Goal: Task Accomplishment & Management: Use online tool/utility

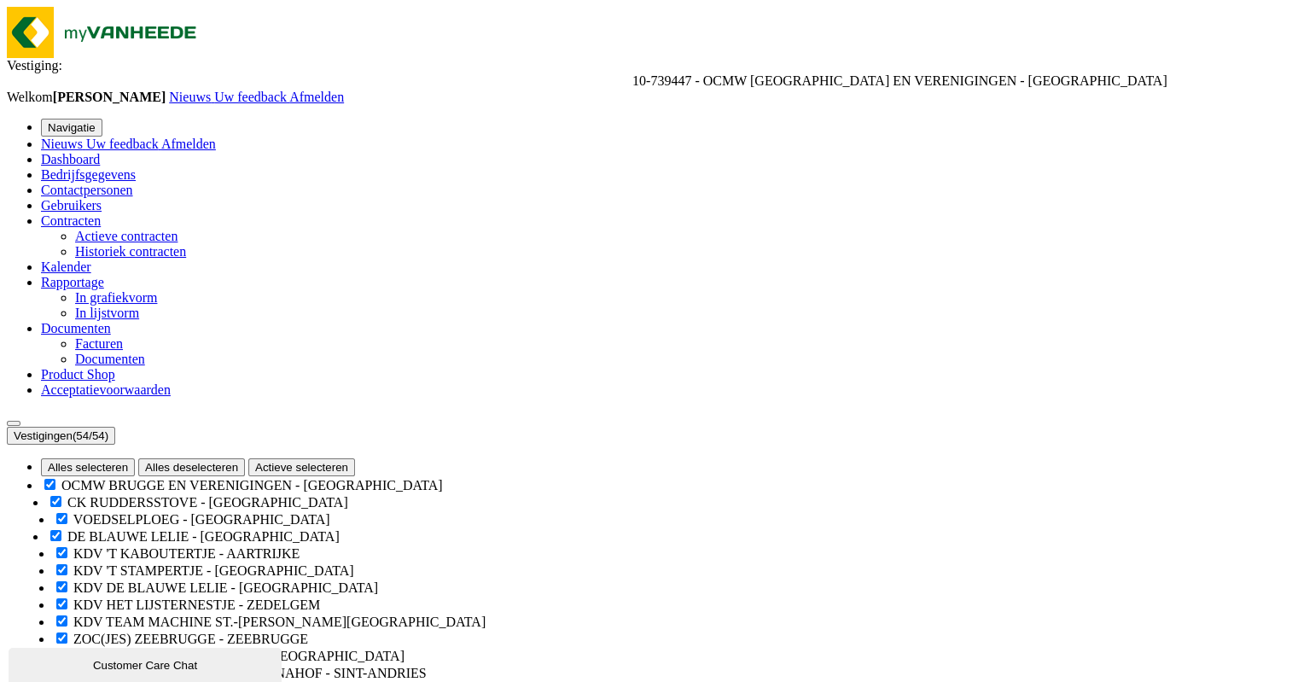
click at [72, 212] on span "Gebruikers" at bounding box center [71, 205] width 61 height 15
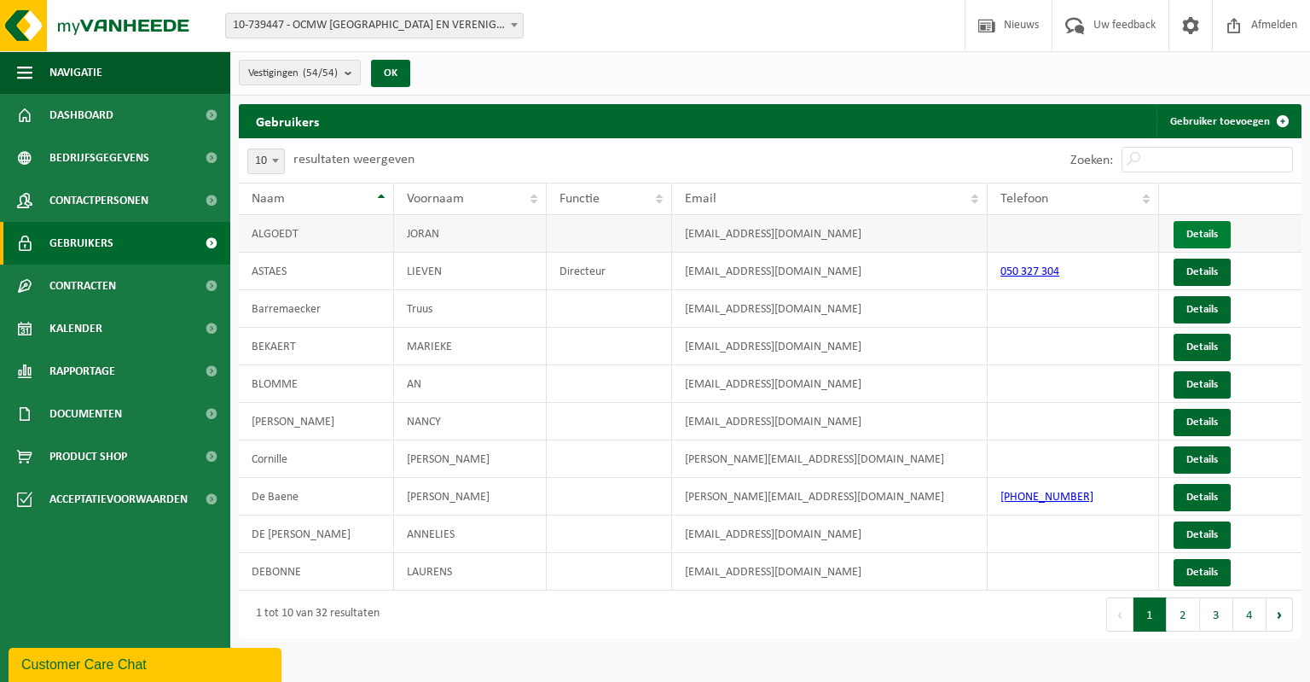
click at [1202, 230] on link "Details" at bounding box center [1202, 234] width 57 height 27
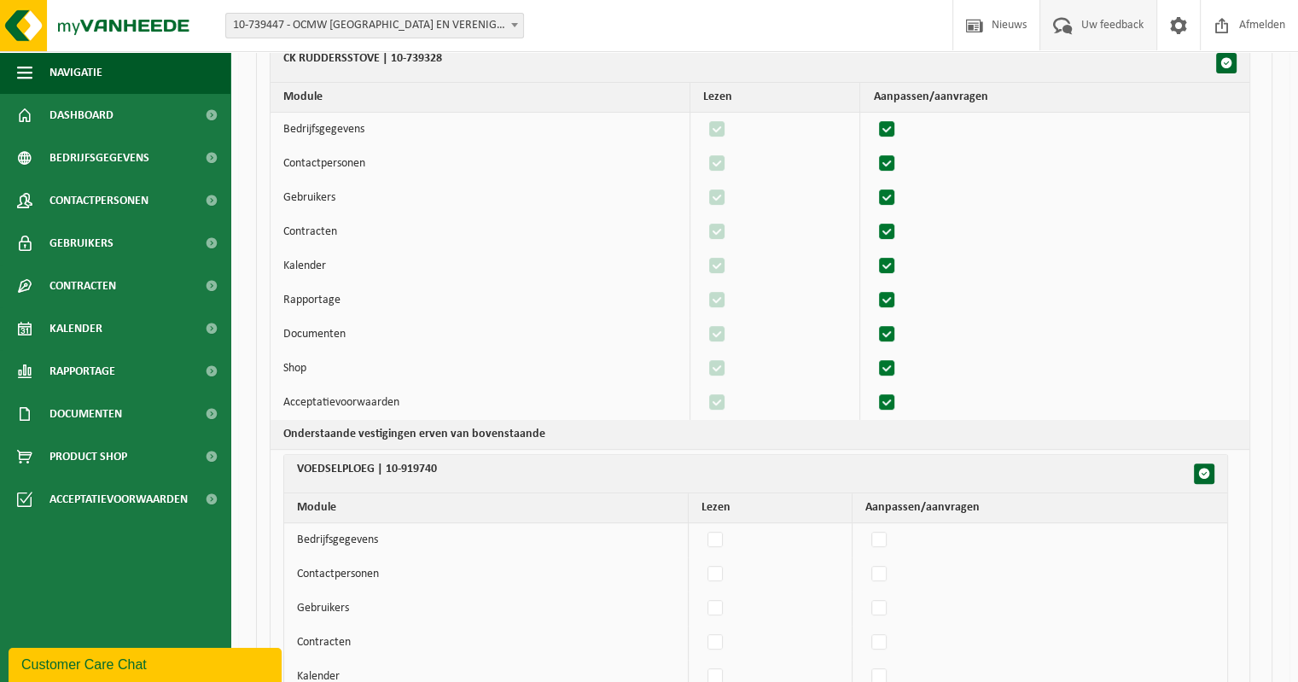
scroll to position [481, 0]
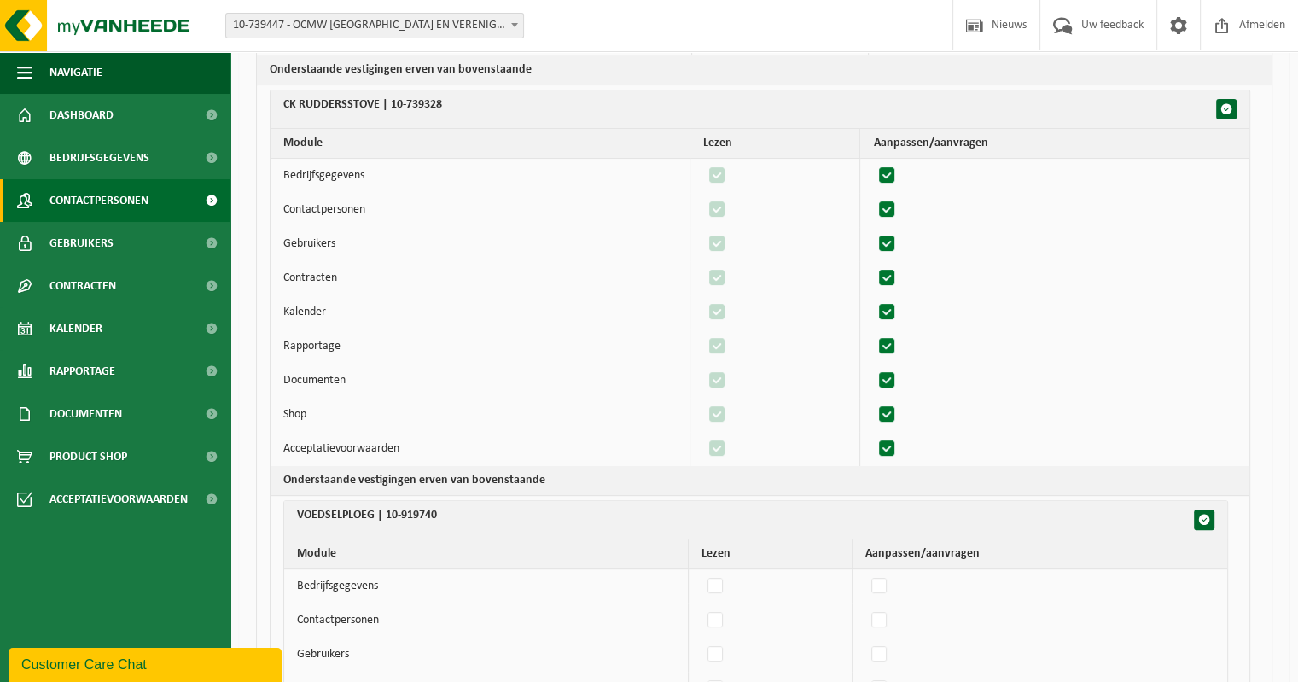
click at [91, 204] on span "Contactpersonen" at bounding box center [98, 200] width 99 height 43
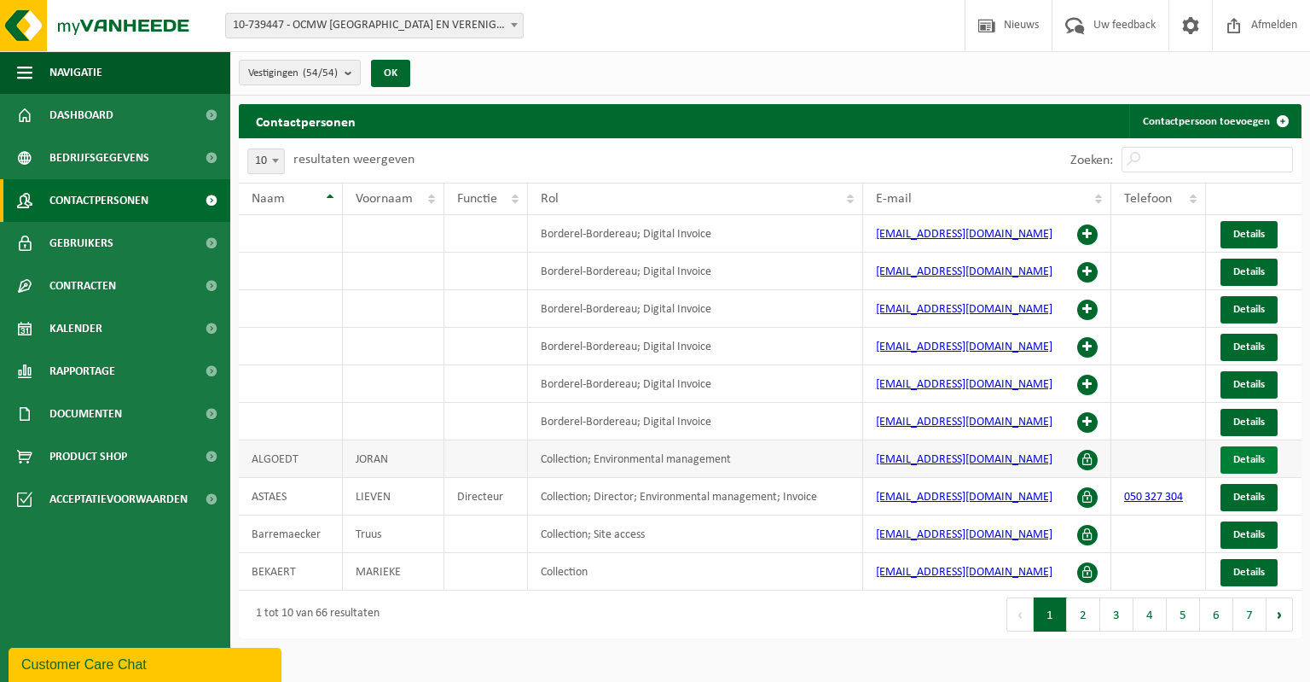
click at [1249, 461] on span "Details" at bounding box center [1250, 459] width 32 height 11
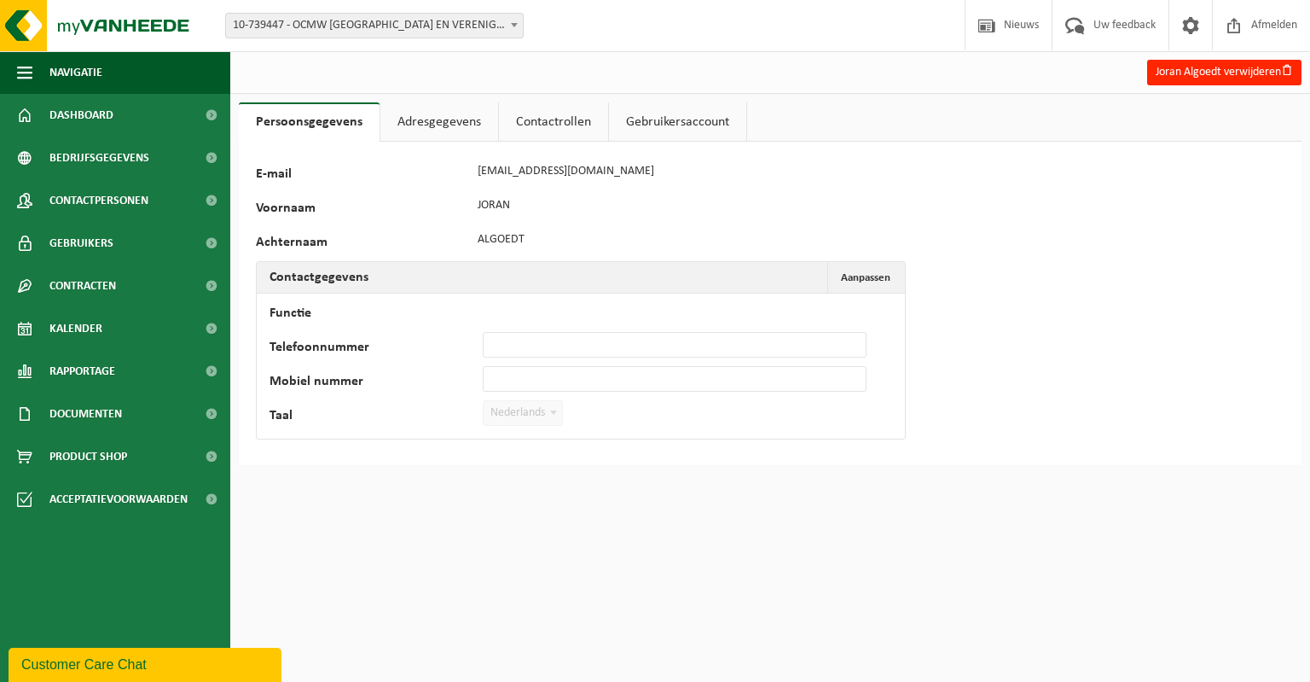
click at [431, 120] on link "Adresgegevens" at bounding box center [440, 121] width 118 height 39
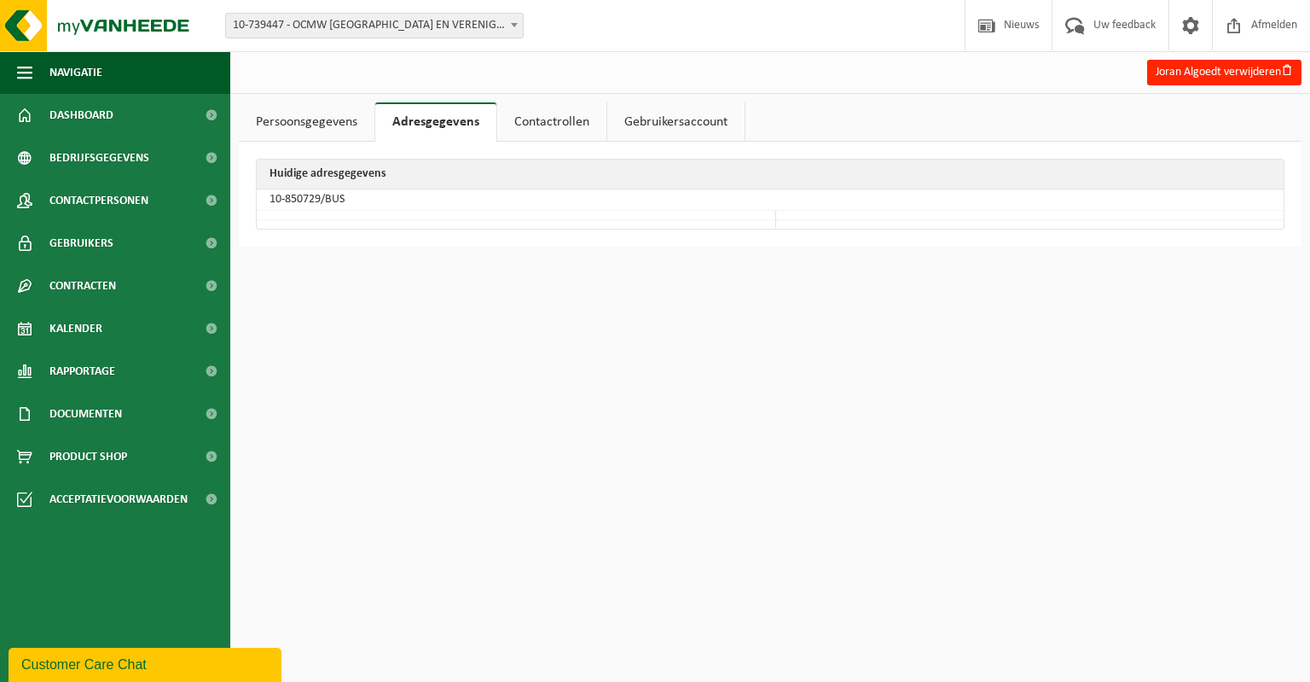
click at [555, 122] on link "Contactrollen" at bounding box center [551, 121] width 109 height 39
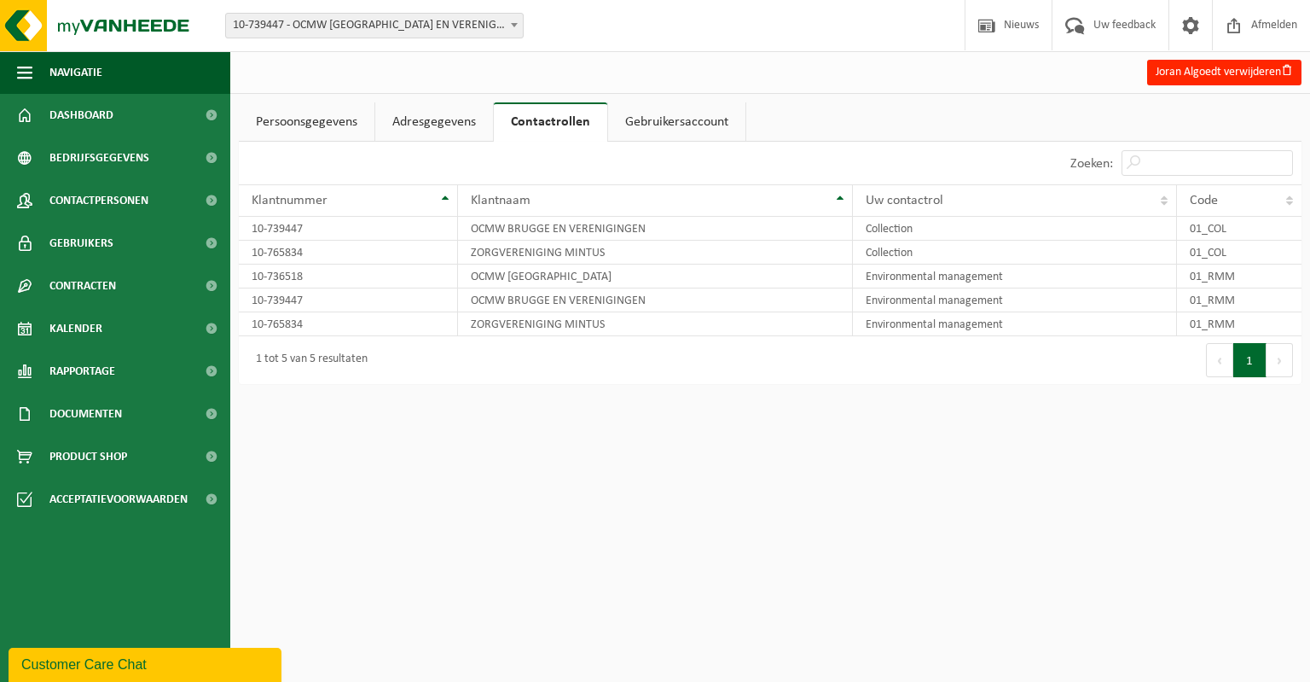
click at [654, 114] on link "Gebruikersaccount" at bounding box center [676, 121] width 137 height 39
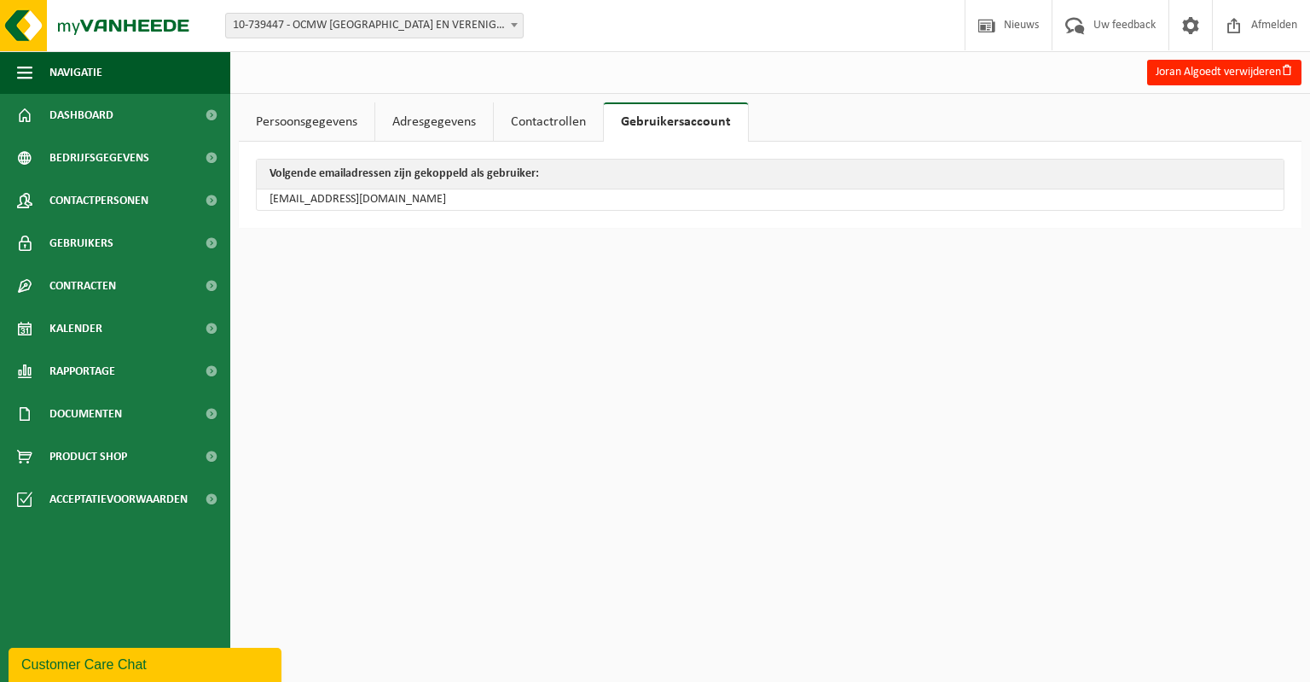
click at [567, 120] on link "Contactrollen" at bounding box center [548, 121] width 109 height 39
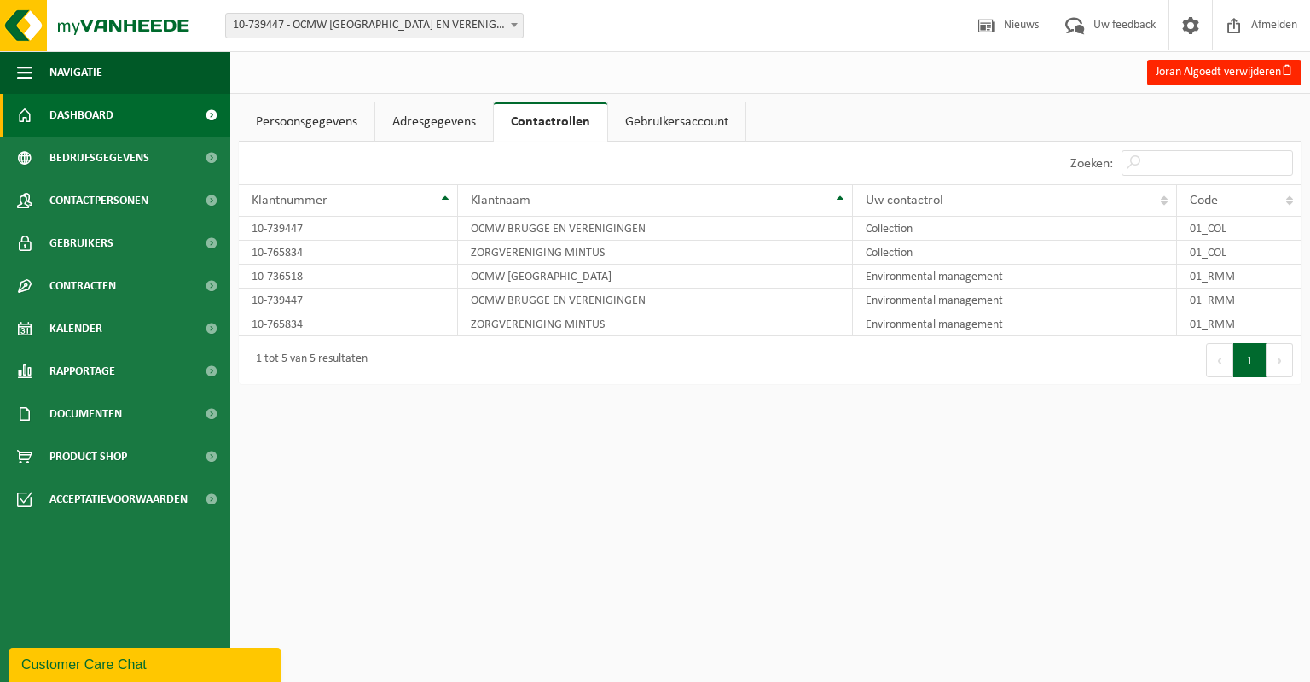
click at [90, 112] on span "Dashboard" at bounding box center [81, 115] width 64 height 43
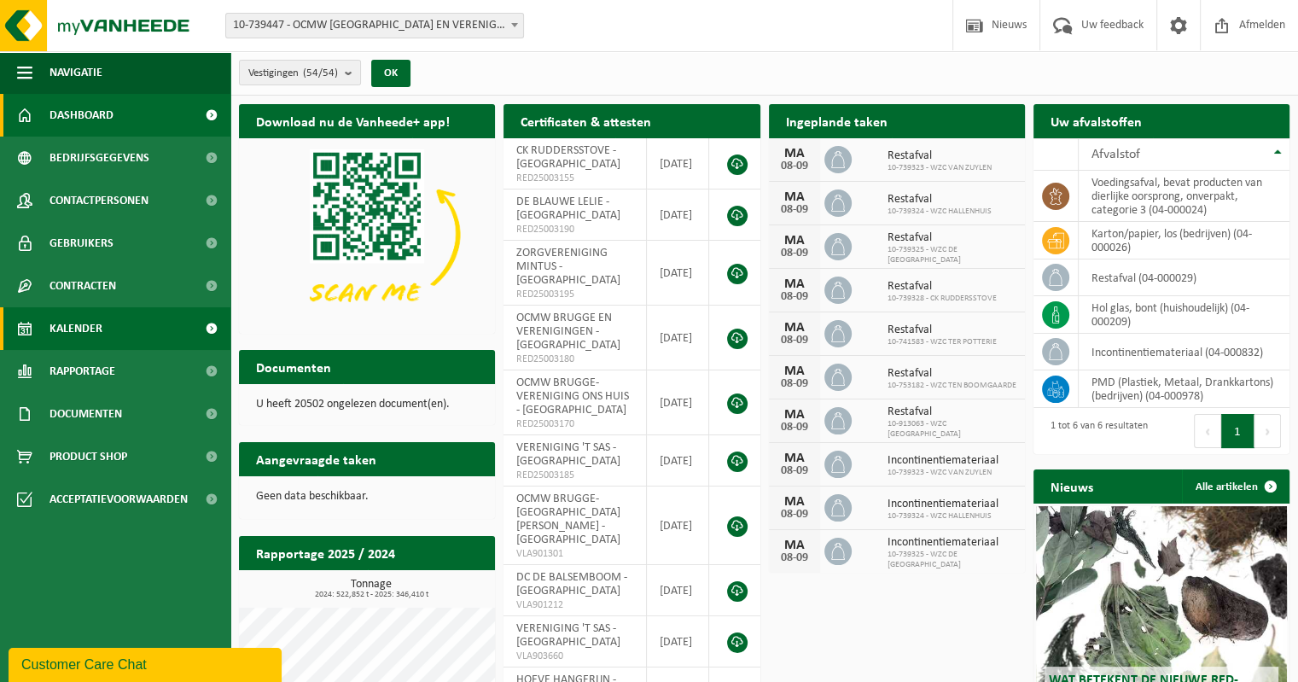
click at [72, 323] on span "Kalender" at bounding box center [75, 328] width 53 height 43
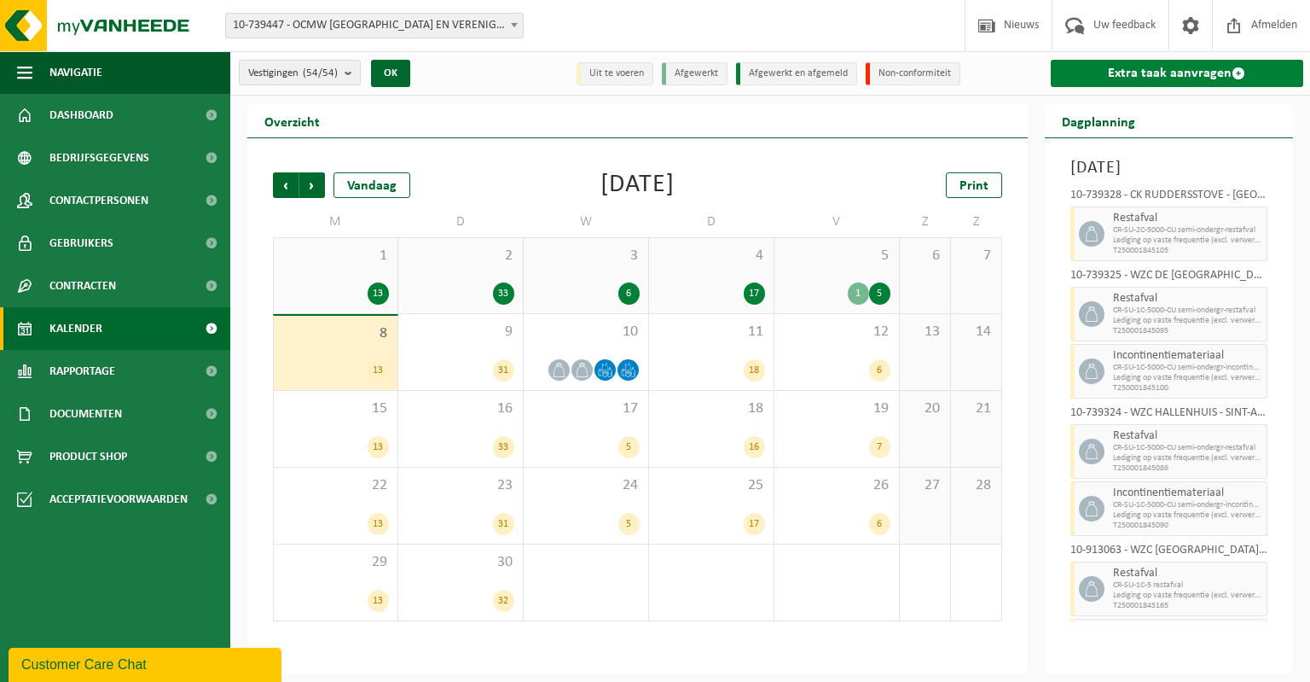
click at [1164, 73] on link "Extra taak aanvragen" at bounding box center [1177, 73] width 253 height 27
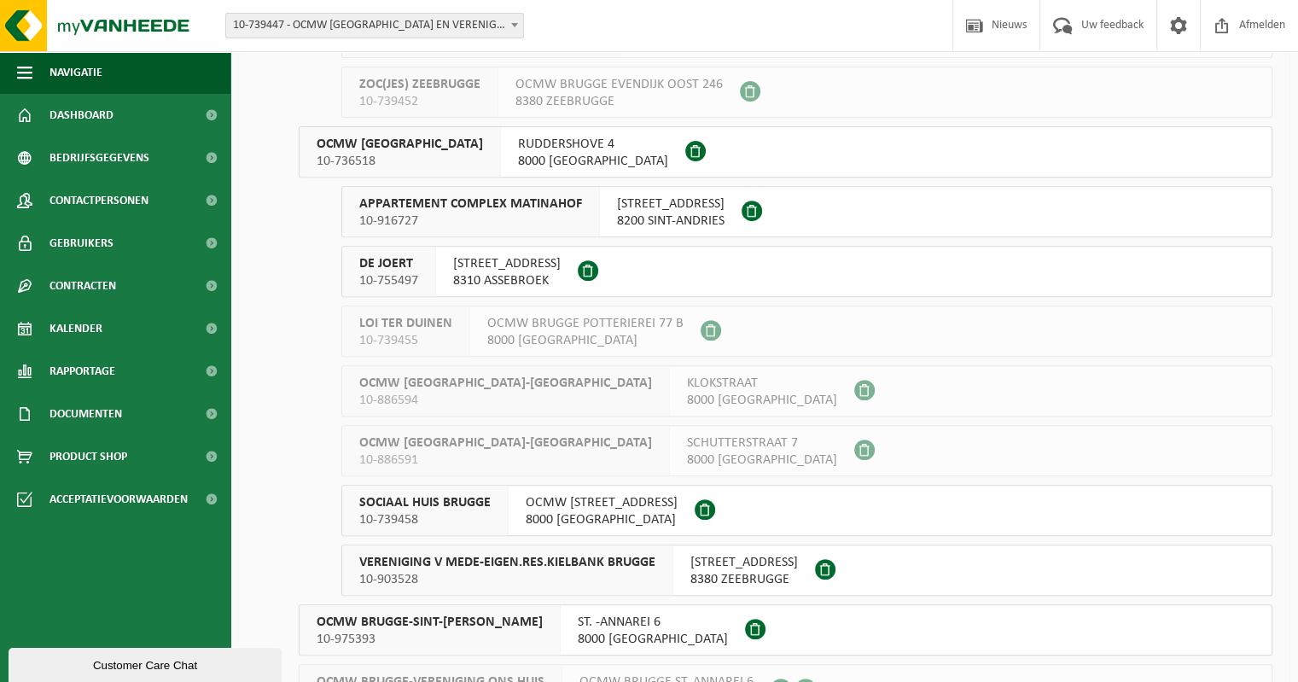
scroll to position [683, 0]
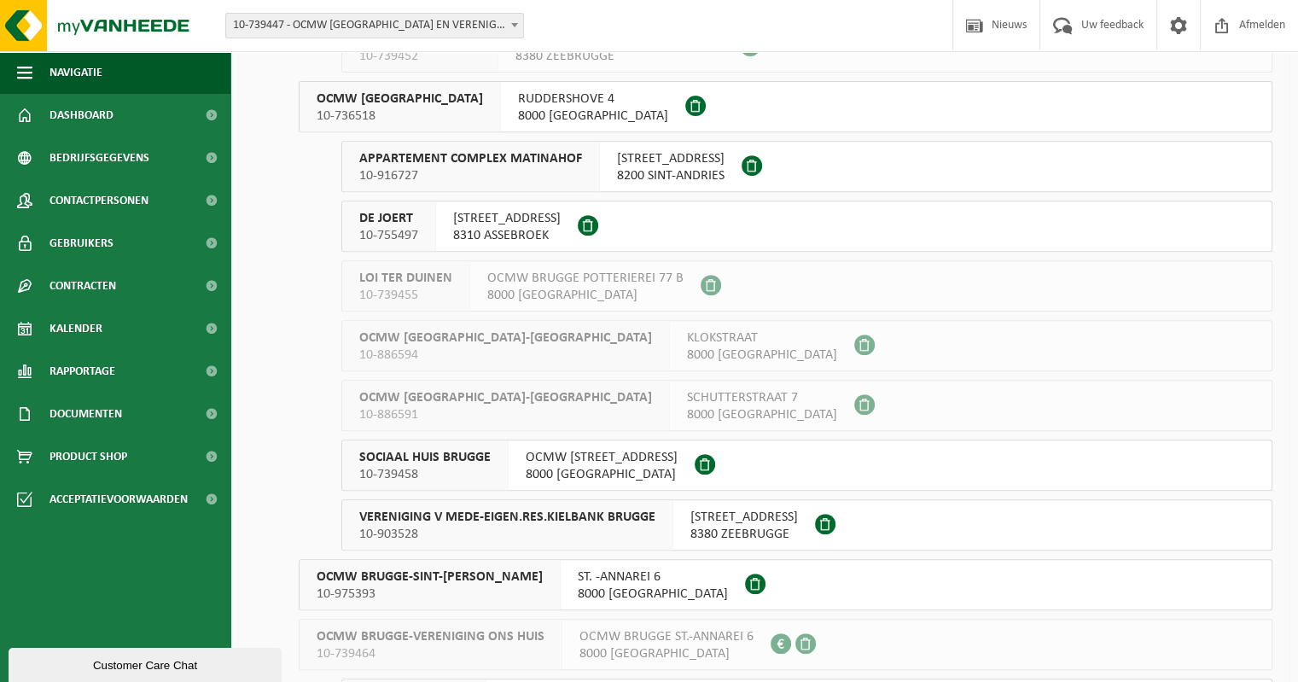
click at [354, 105] on span "OCMW BRUGGE" at bounding box center [400, 98] width 166 height 17
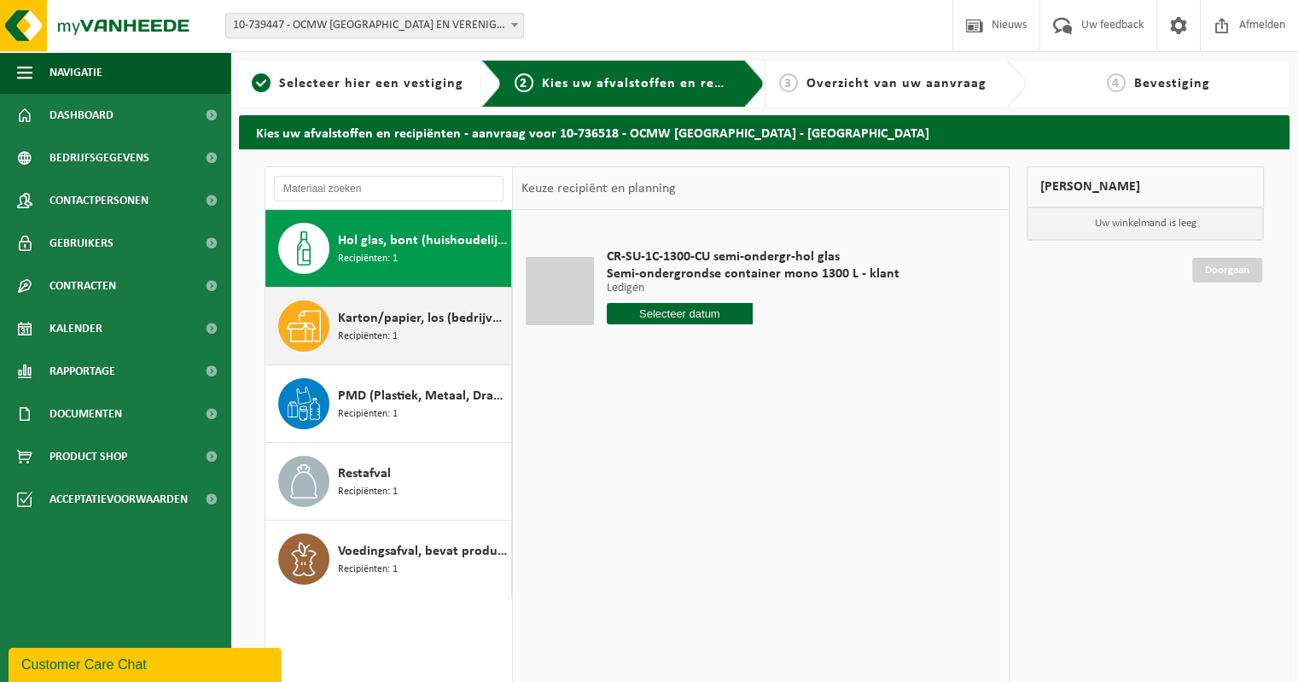
click at [362, 334] on span "Recipiënten: 1" at bounding box center [368, 336] width 60 height 16
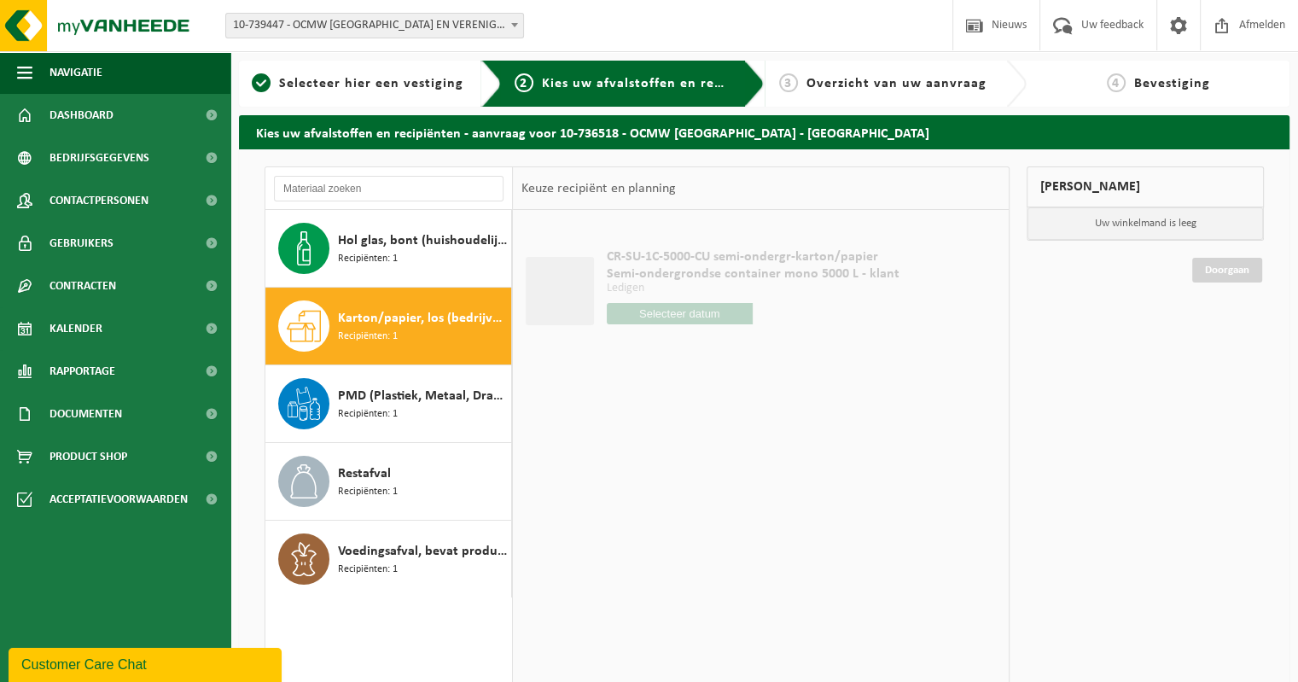
click at [691, 317] on input "text" at bounding box center [680, 313] width 147 height 21
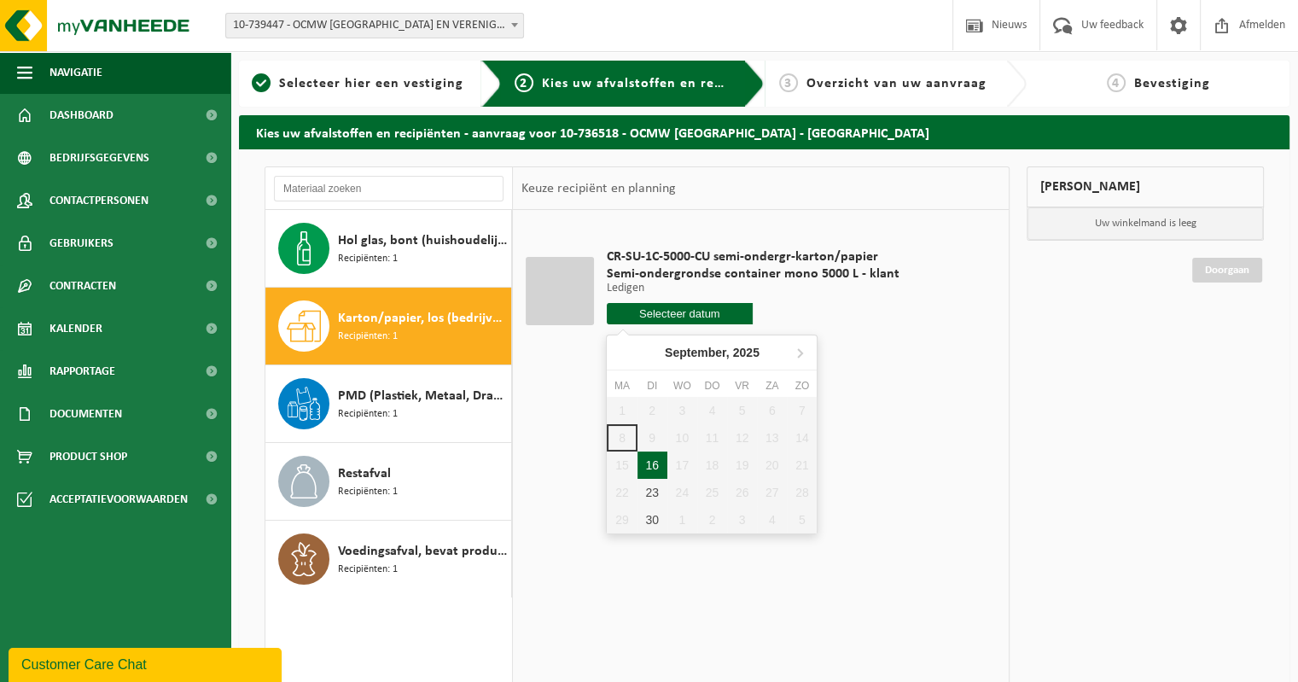
click at [648, 463] on div "16" at bounding box center [652, 464] width 30 height 27
type input "Van 2025-09-16"
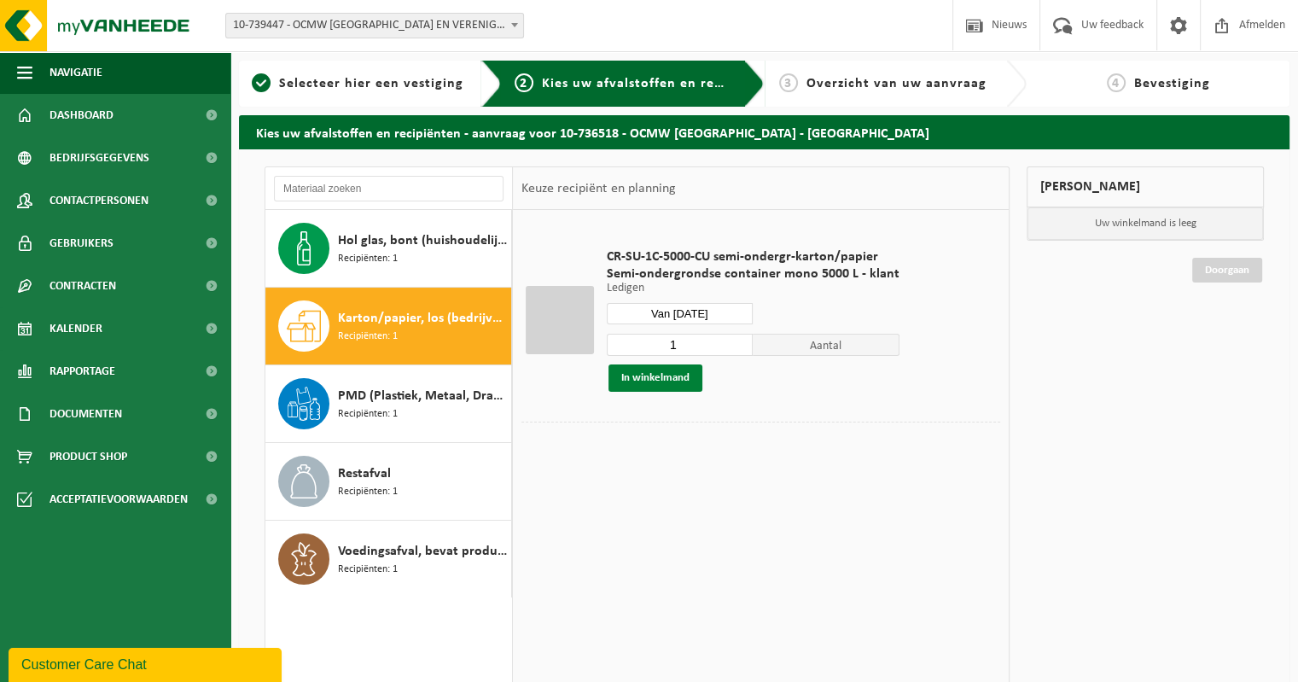
click at [659, 375] on button "In winkelmand" at bounding box center [655, 377] width 94 height 27
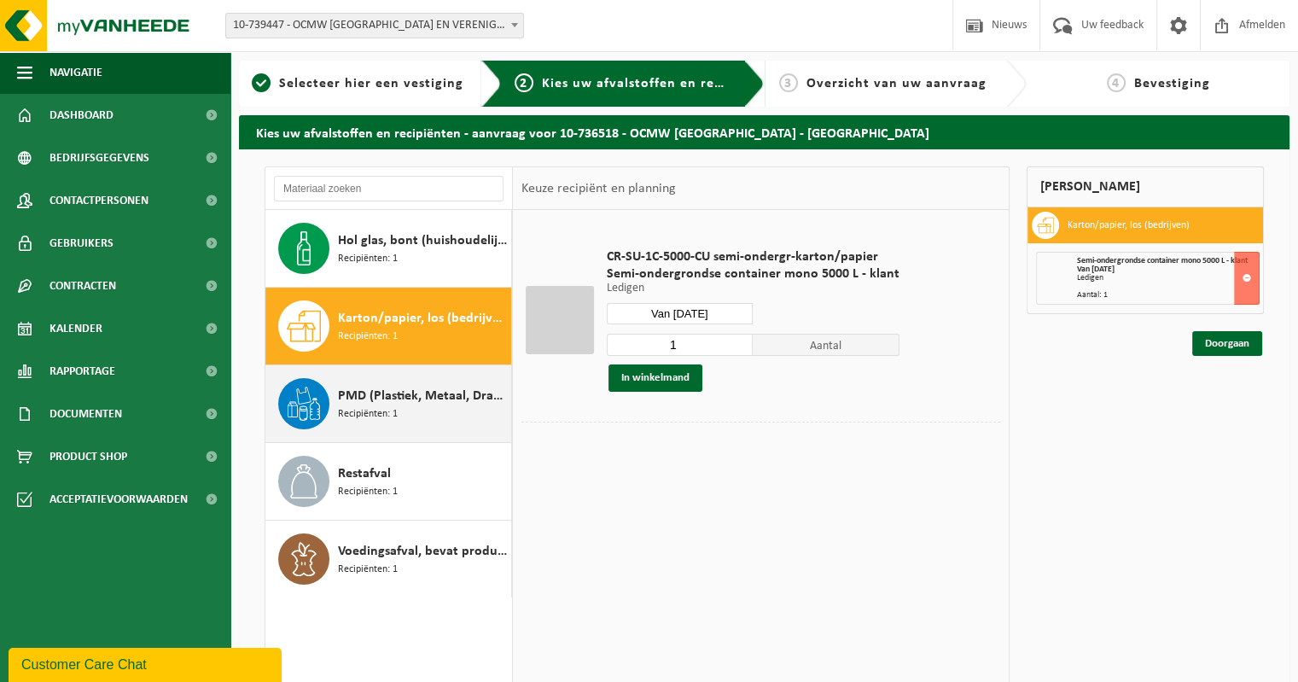
click at [369, 396] on span "PMD (Plastiek, Metaal, Drankkartons) (bedrijven)" at bounding box center [422, 396] width 169 height 20
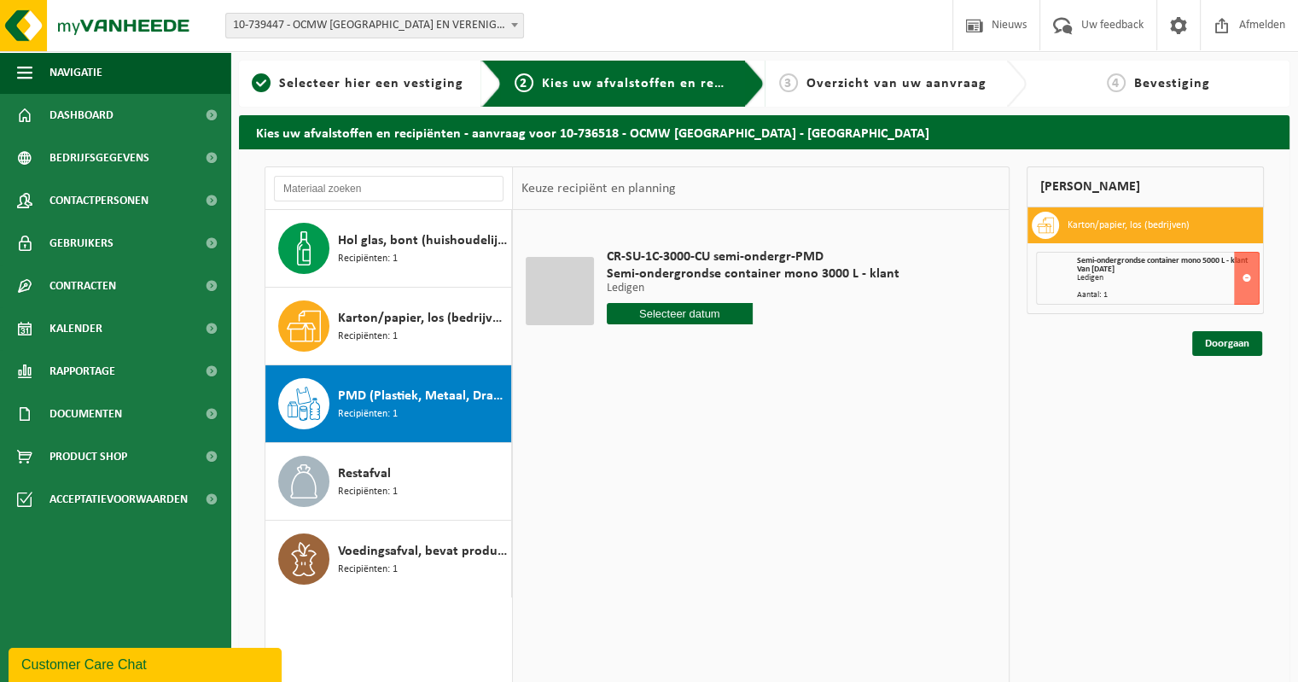
click at [670, 312] on input "text" at bounding box center [680, 313] width 147 height 21
click at [648, 464] on div "16" at bounding box center [652, 464] width 30 height 27
type input "Van 2025-09-16"
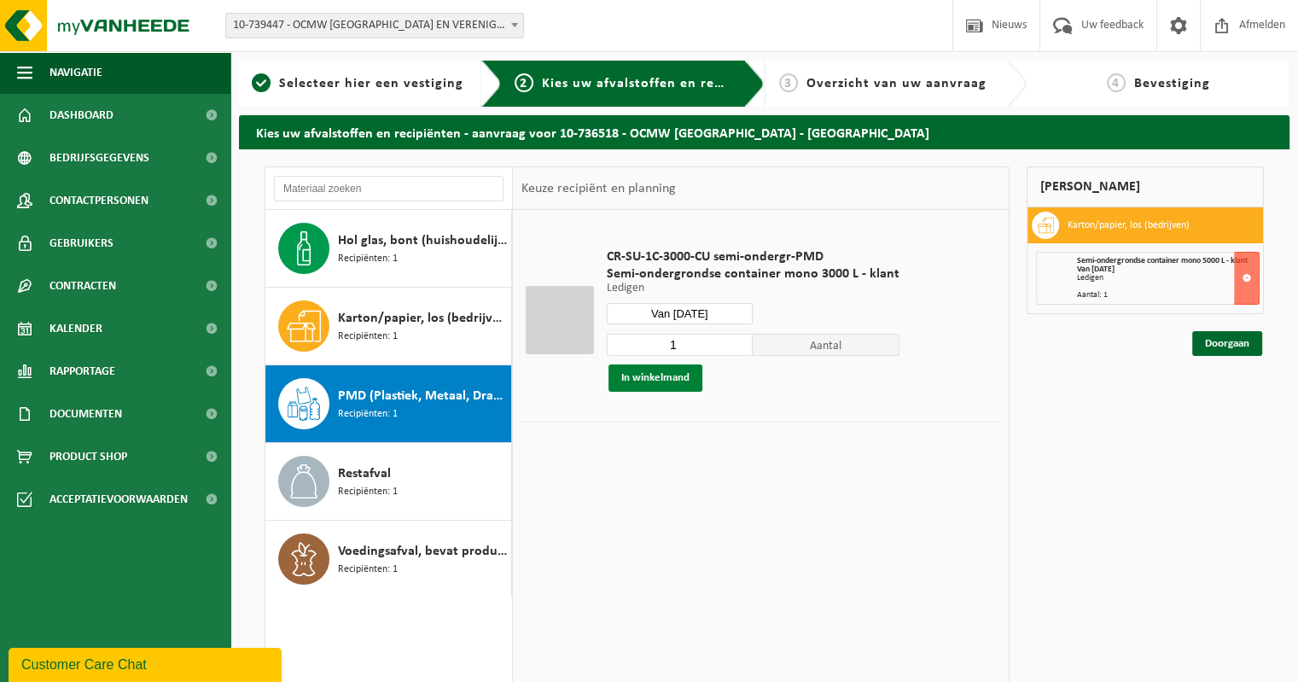
click at [667, 375] on button "In winkelmand" at bounding box center [655, 377] width 94 height 27
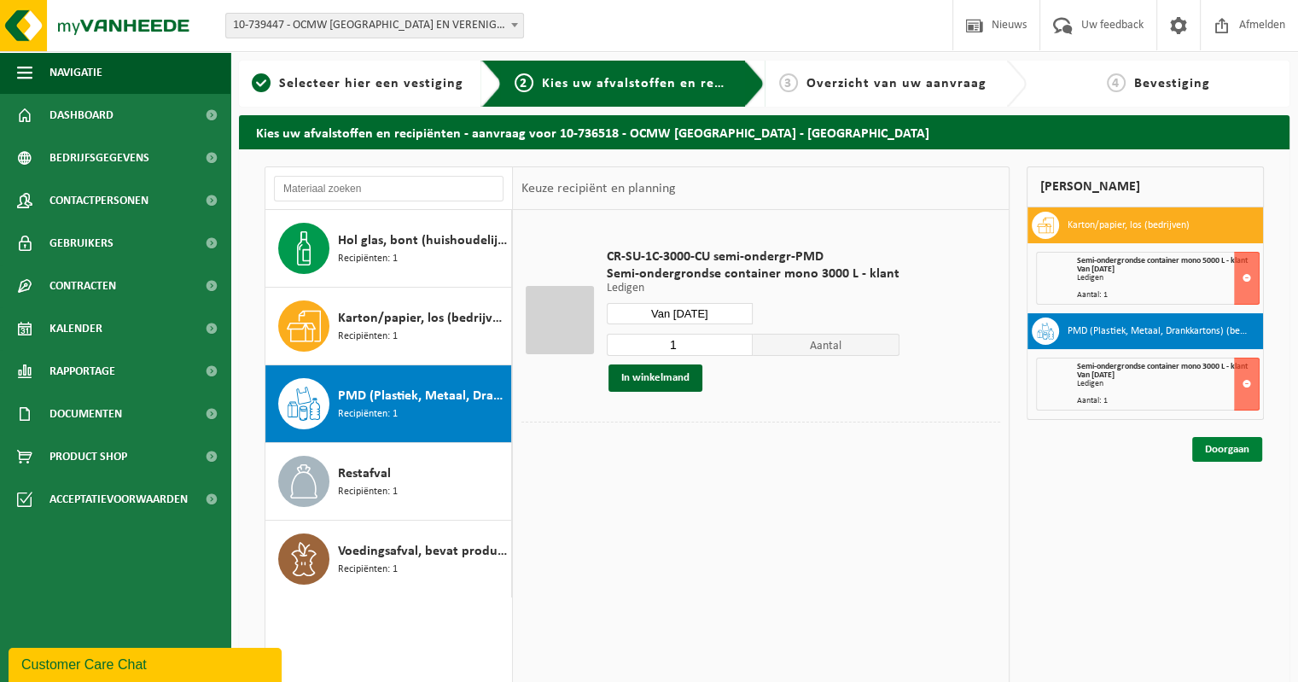
click at [1218, 445] on link "Doorgaan" at bounding box center [1227, 449] width 70 height 25
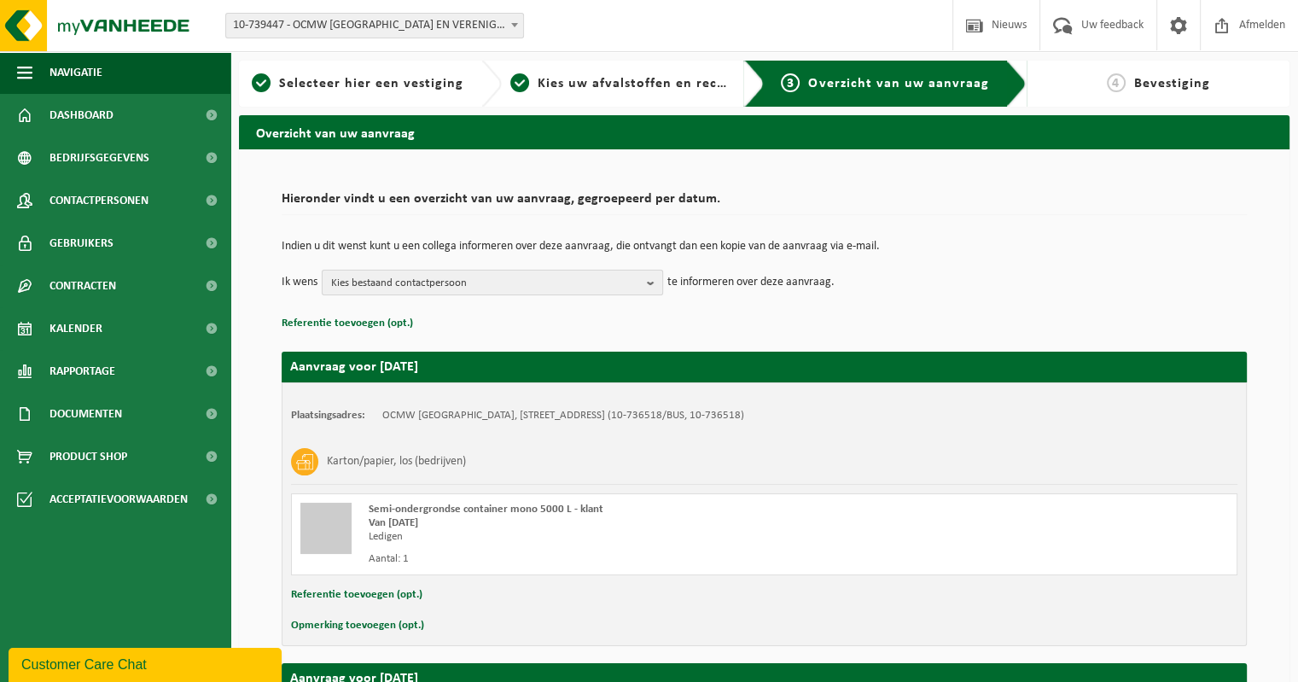
click at [652, 285] on b "button" at bounding box center [654, 282] width 15 height 24
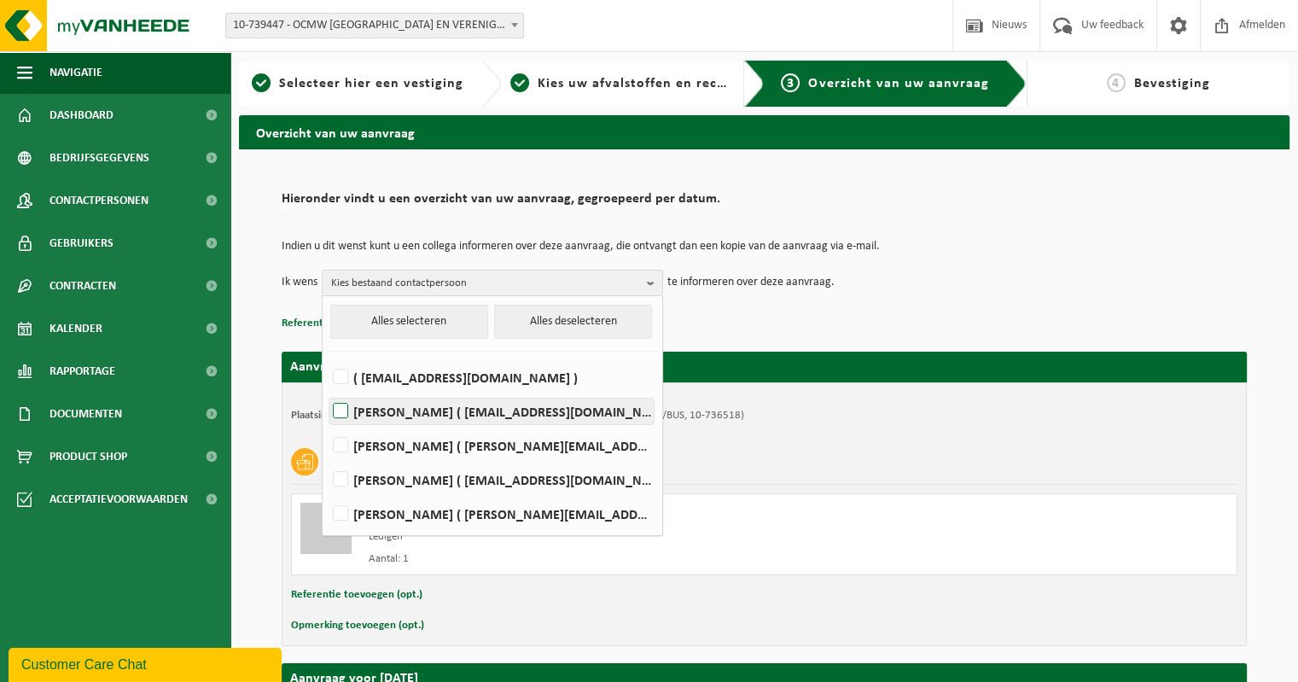
click at [345, 408] on label "JORAN ALGOEDT ( joran.algoedt@ocmw-brugge.be )" at bounding box center [491, 411] width 324 height 26
click at [327, 390] on input "JORAN ALGOEDT ( joran.algoedt@ocmw-brugge.be )" at bounding box center [326, 389] width 1 height 1
checkbox input "true"
click at [818, 325] on p "Referentie toevoegen (opt.)" at bounding box center [764, 323] width 965 height 22
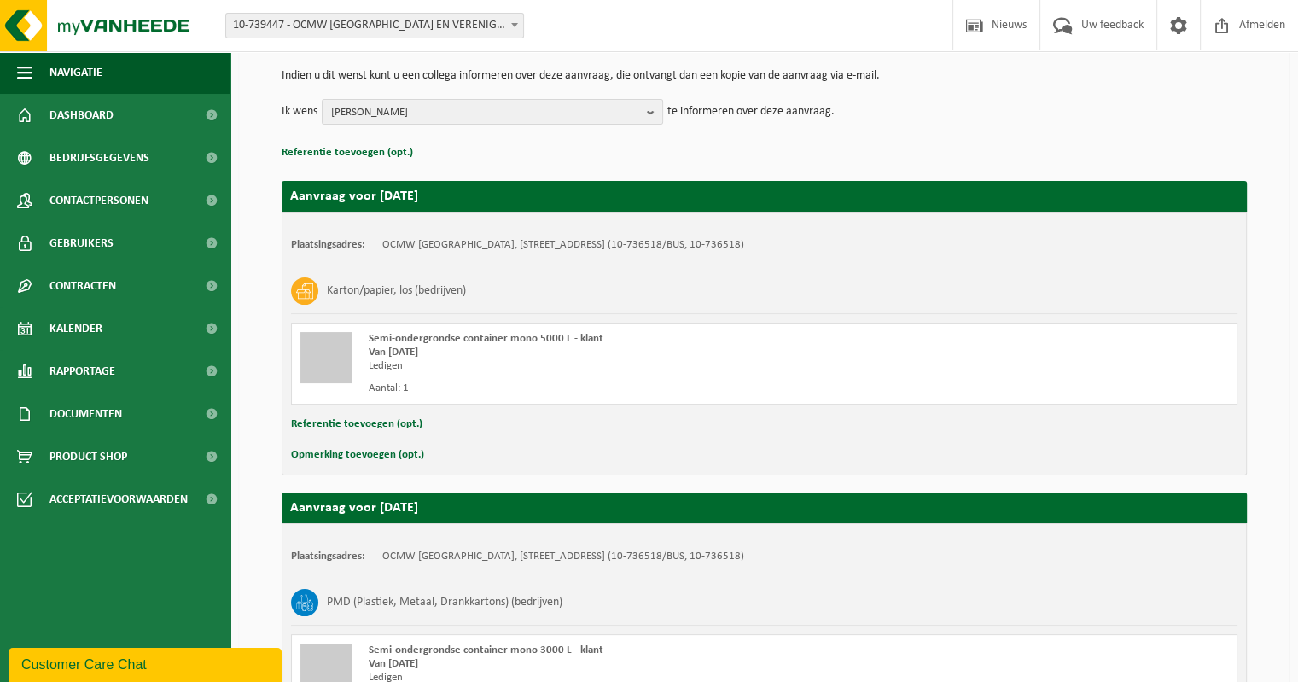
scroll to position [256, 0]
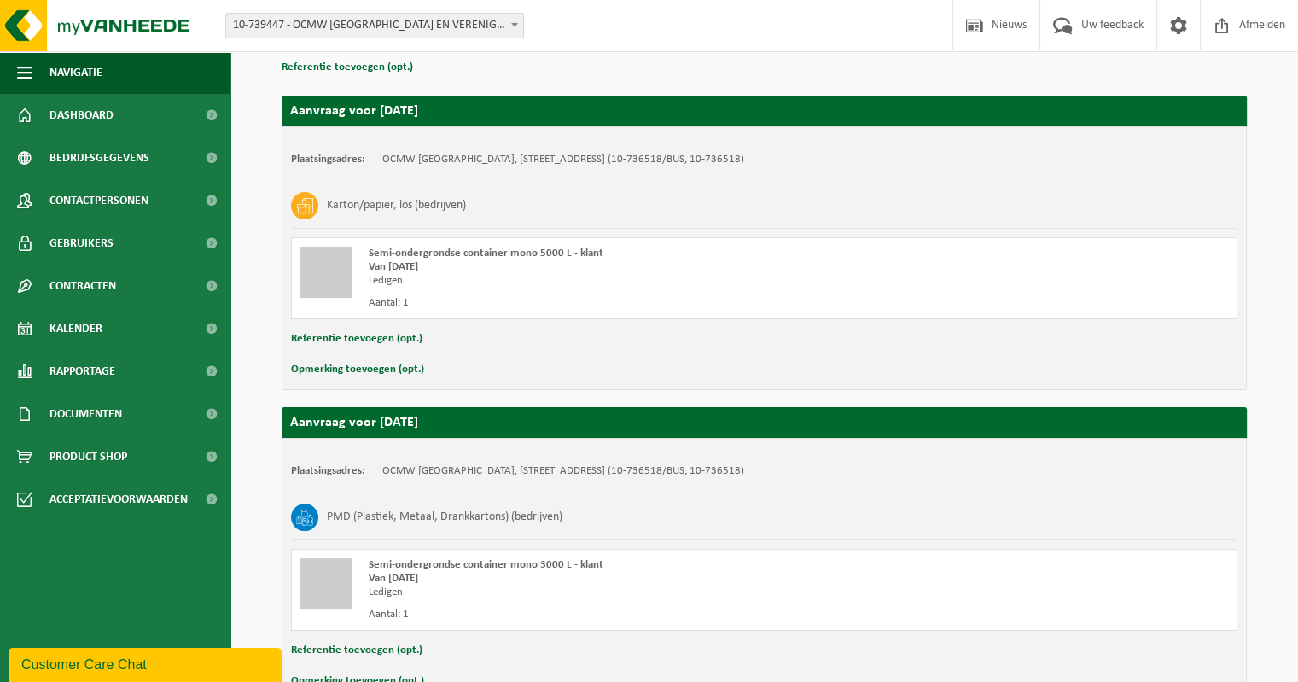
click at [363, 370] on button "Opmerking toevoegen (opt.)" at bounding box center [357, 369] width 133 height 22
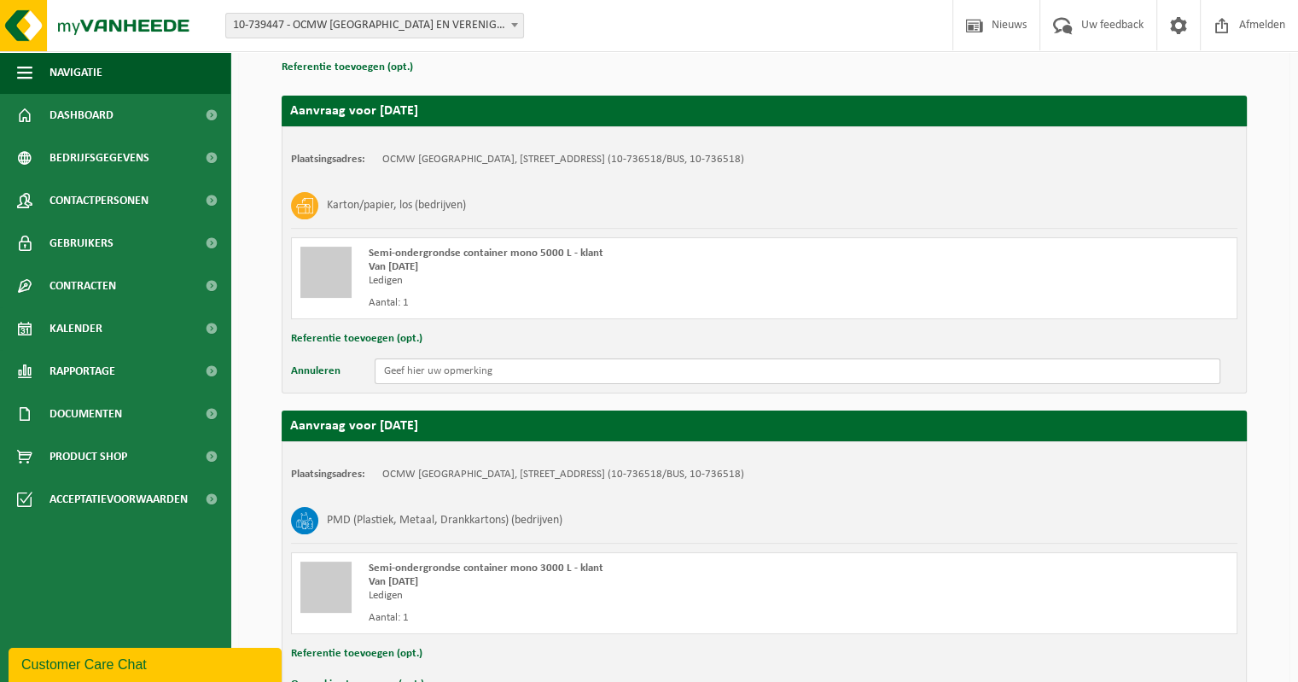
click at [423, 376] on input "text" at bounding box center [797, 371] width 845 height 26
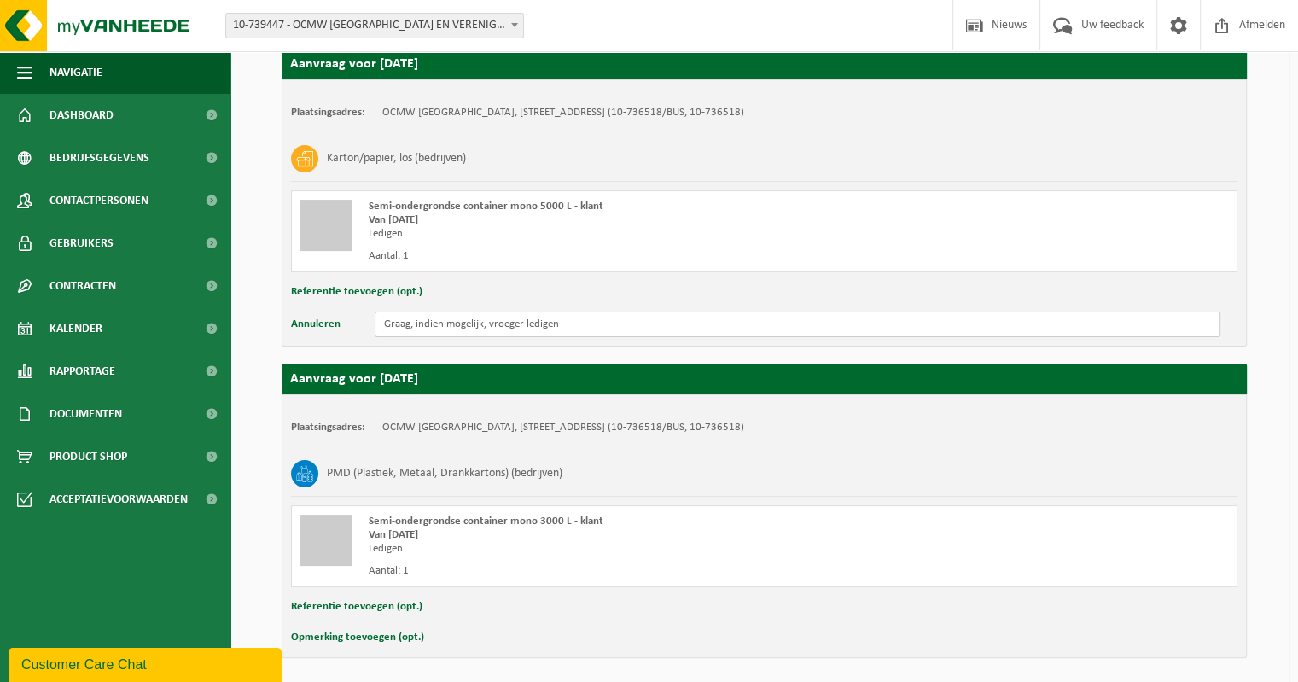
scroll to position [341, 0]
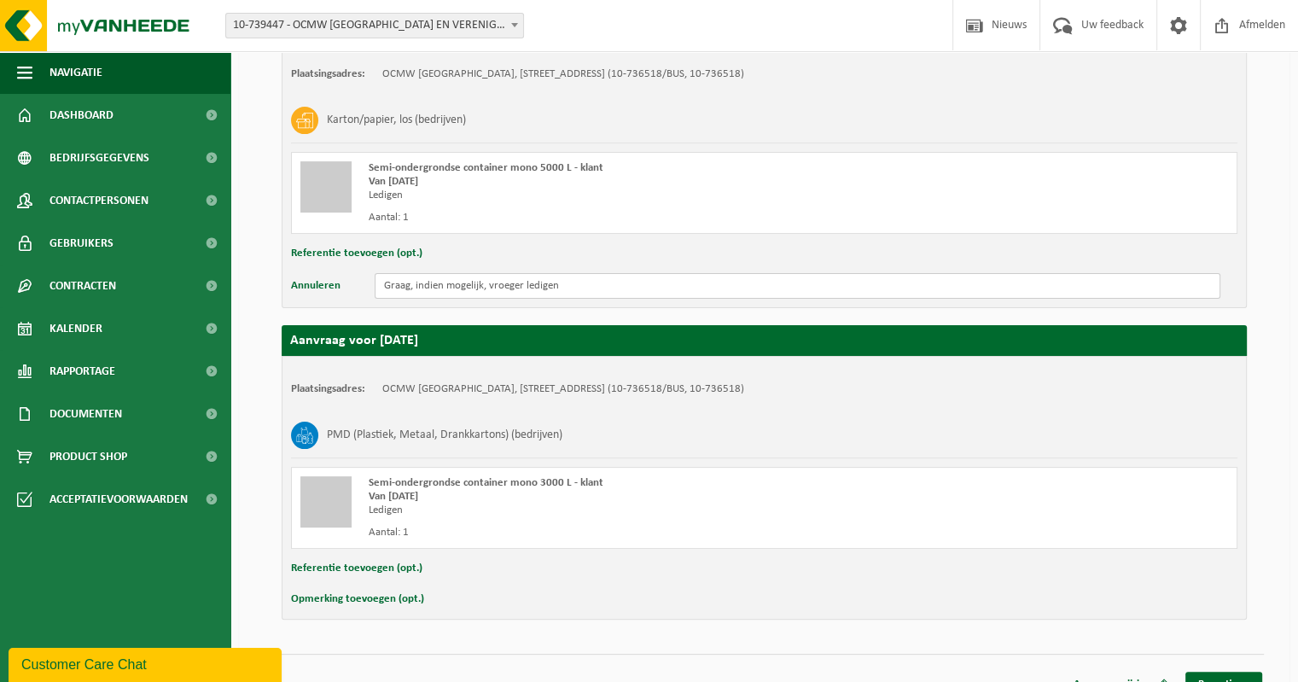
type input "Graag, indien mogelijk, vroeger ledigen"
click at [347, 598] on button "Opmerking toevoegen (opt.)" at bounding box center [357, 599] width 133 height 22
click at [418, 594] on input "text" at bounding box center [797, 601] width 845 height 26
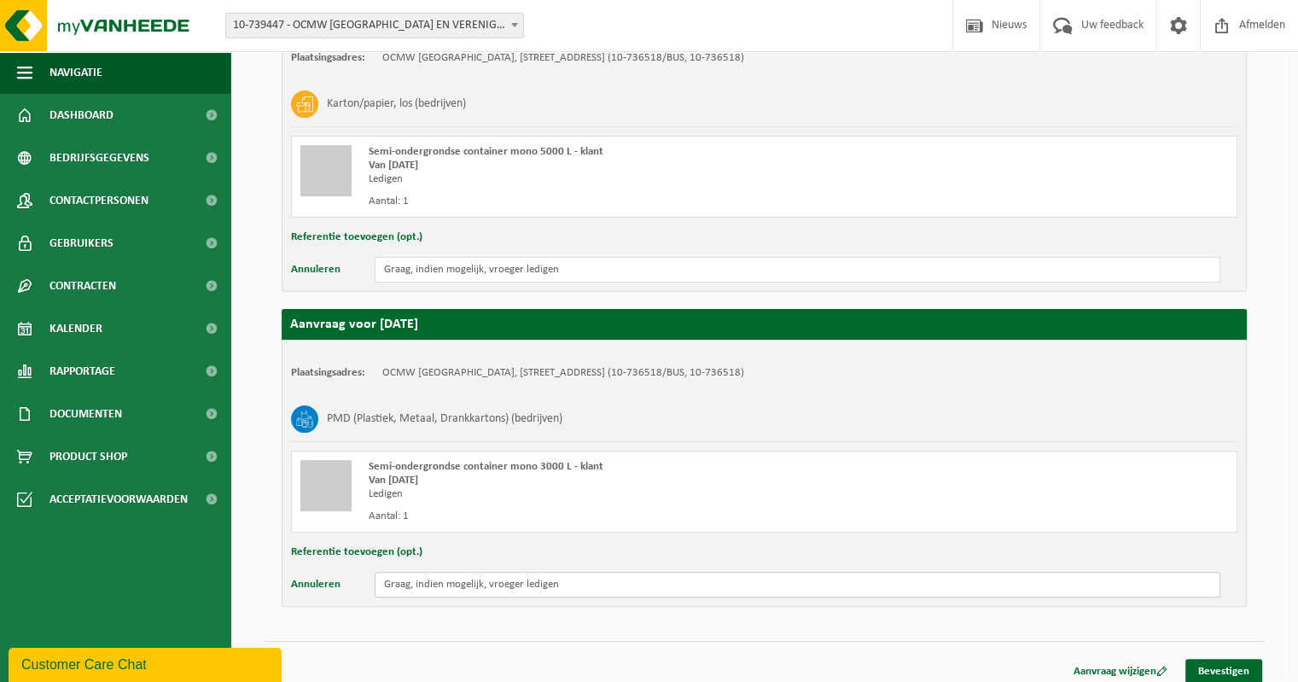
scroll to position [366, 0]
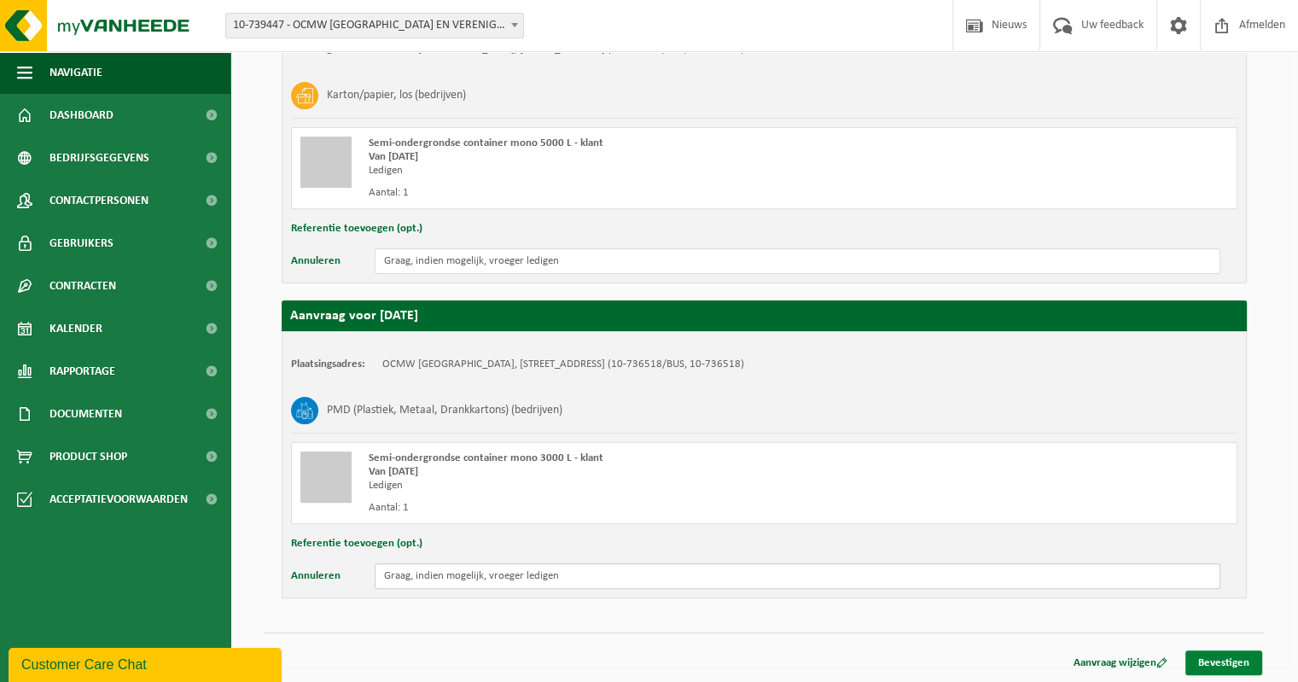
type input "Graag, indien mogelijk, vroeger ledigen"
click at [1231, 661] on link "Bevestigen" at bounding box center [1223, 662] width 77 height 25
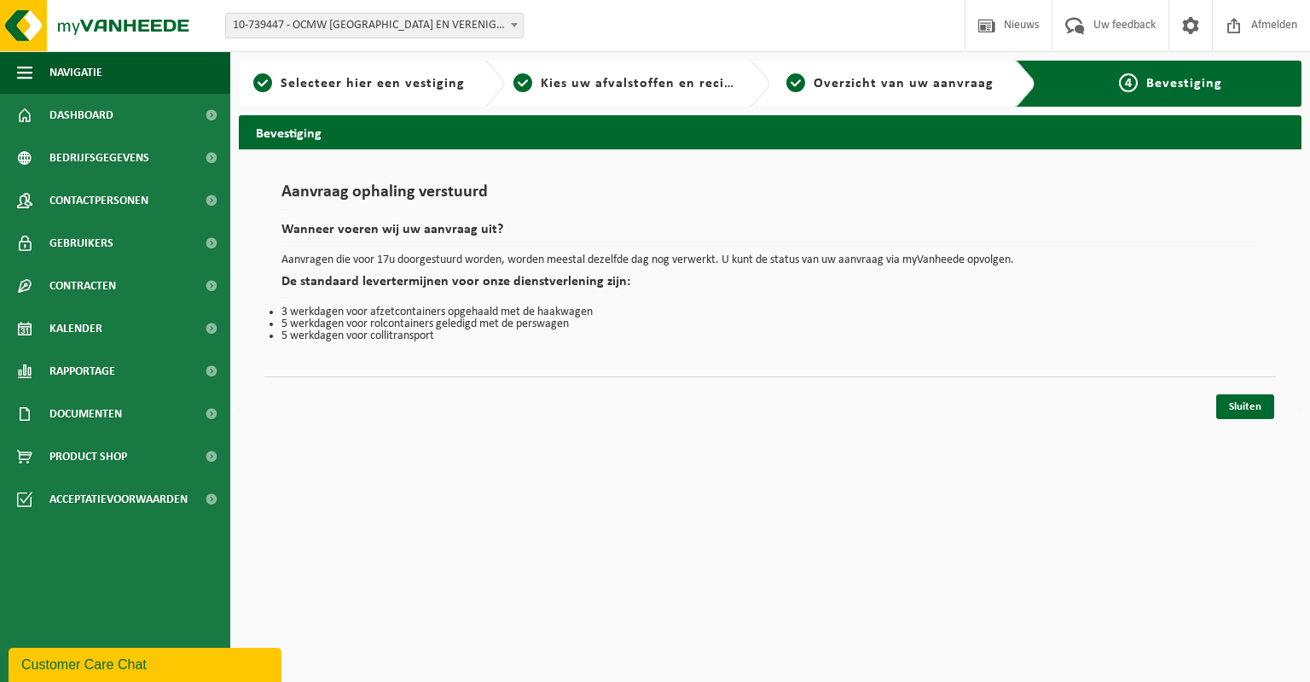
drag, startPoint x: 1256, startPoint y: 402, endPoint x: 1206, endPoint y: 327, distance: 89.9
click at [1256, 401] on link "Sluiten" at bounding box center [1246, 406] width 58 height 25
